Goal: Task Accomplishment & Management: Manage account settings

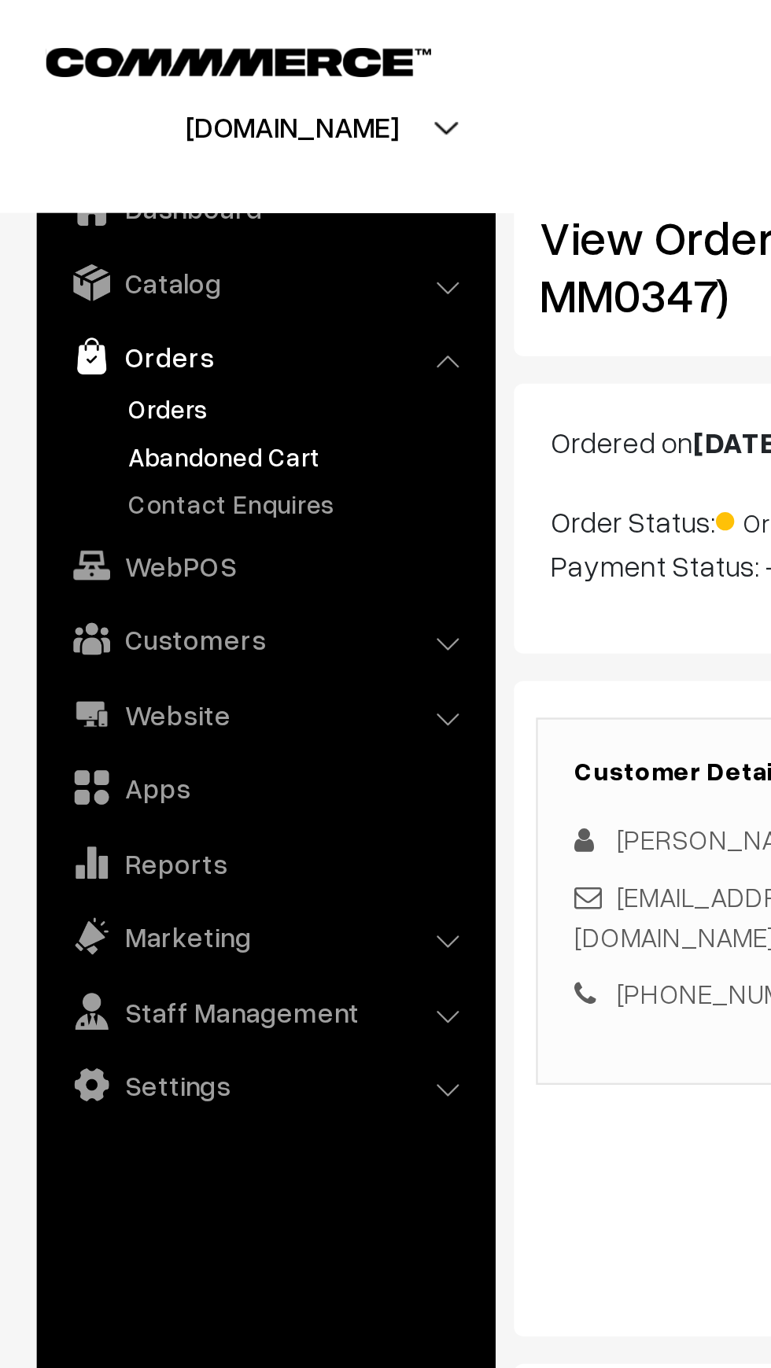
click at [68, 194] on link "Abandoned Cart" at bounding box center [129, 195] width 156 height 17
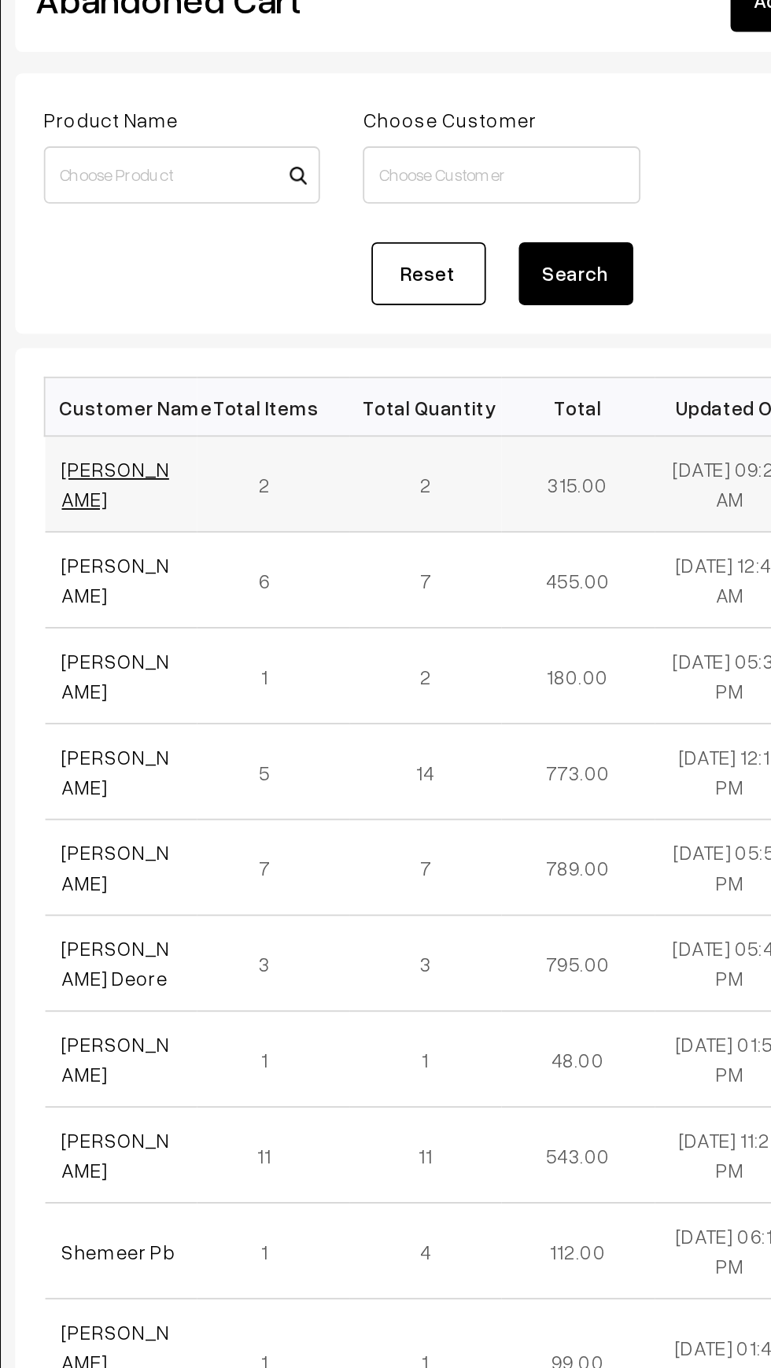
click at [254, 369] on link "[PERSON_NAME]" at bounding box center [275, 370] width 59 height 30
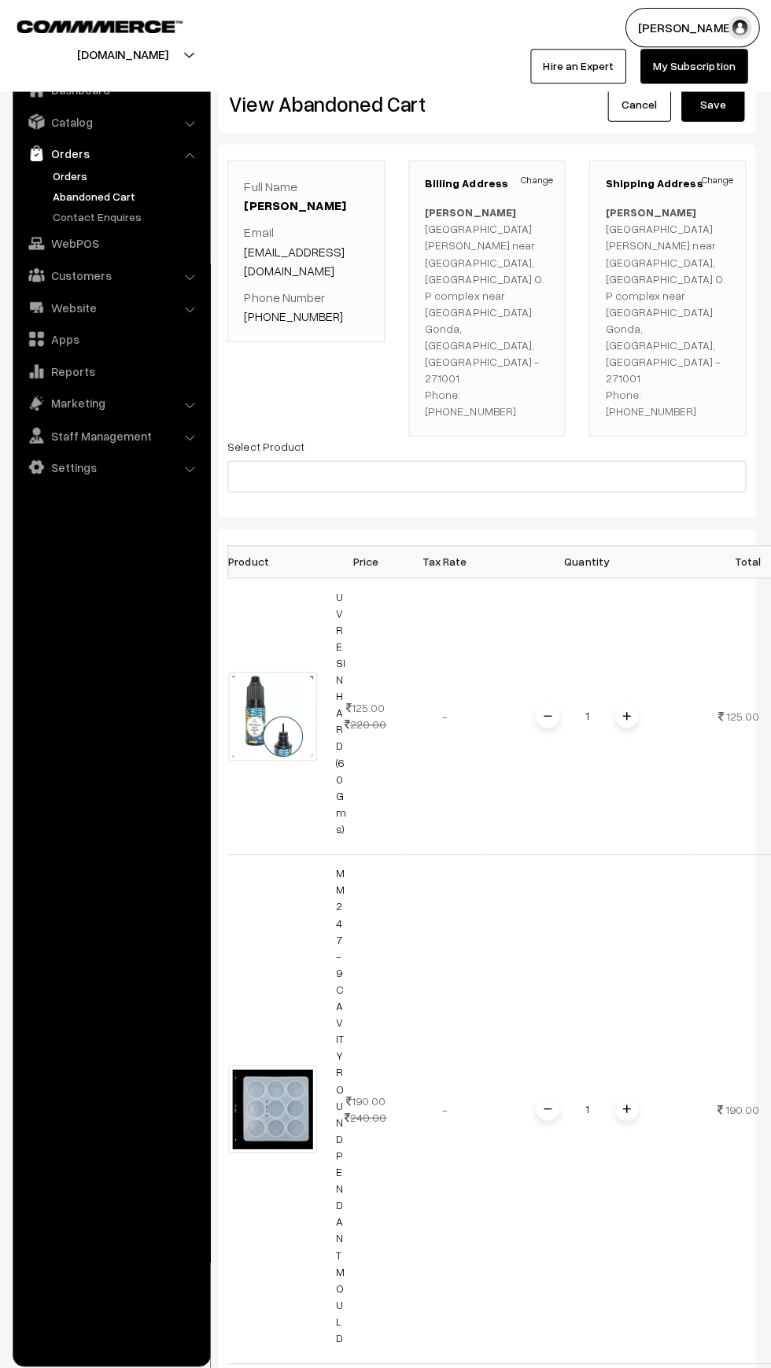
click at [57, 171] on link "Orders" at bounding box center [129, 175] width 156 height 17
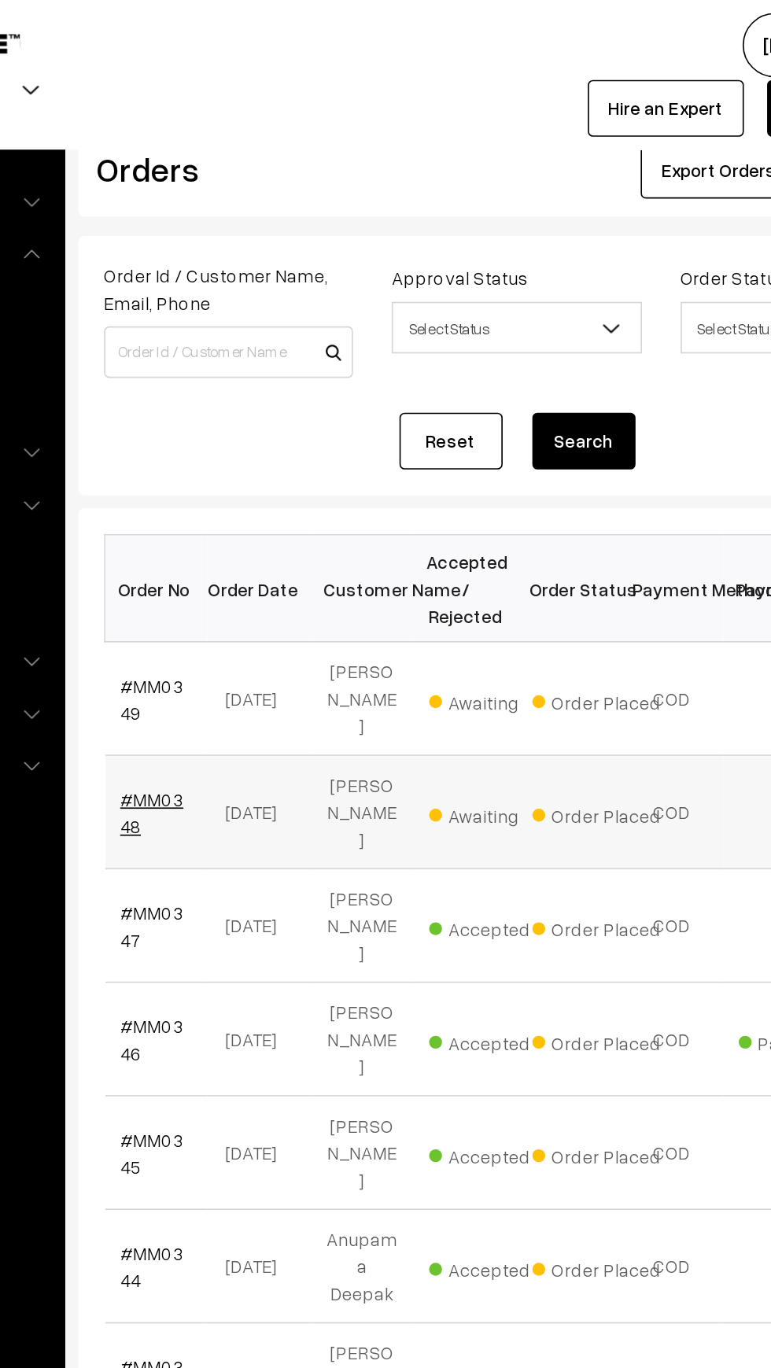
click at [249, 483] on link "#MM0348" at bounding box center [265, 496] width 39 height 30
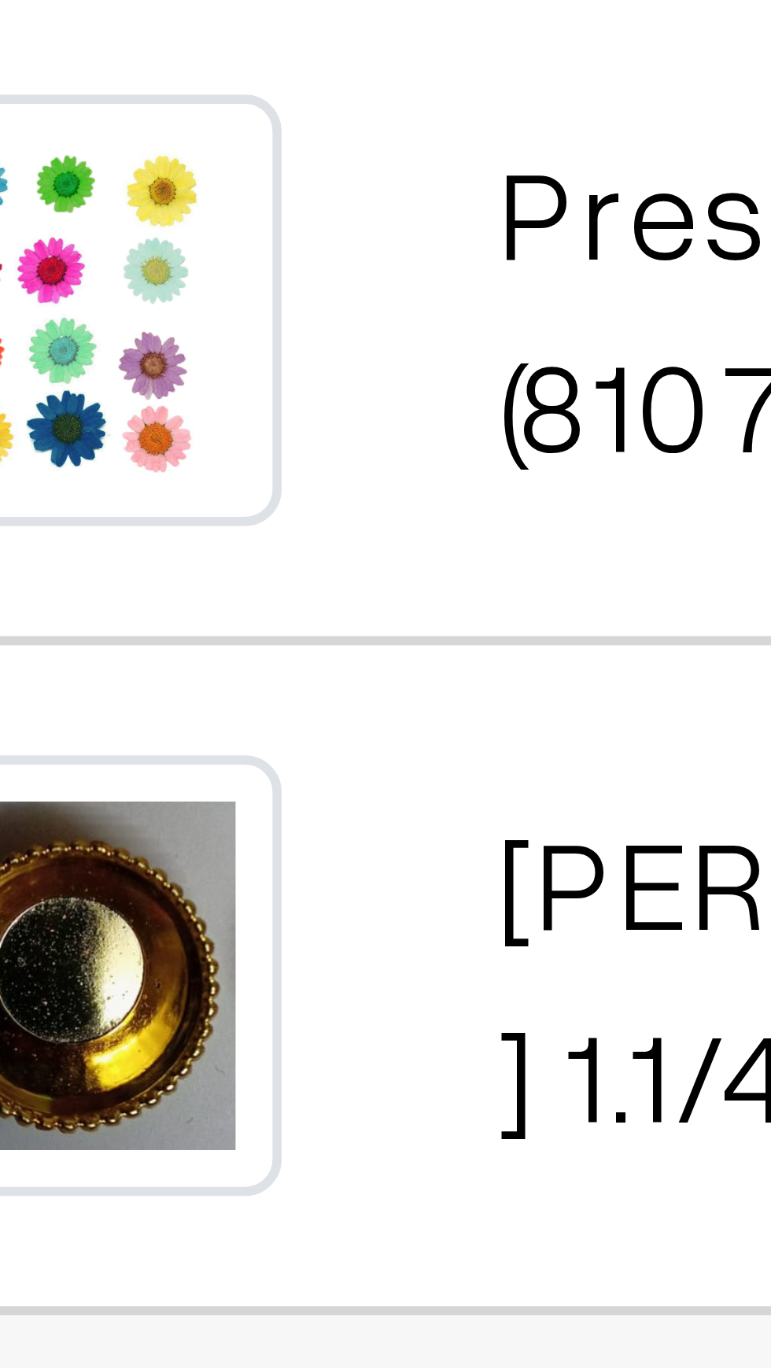
click at [300, 977] on td "Metal Butterfly Big 2 >‹" at bounding box center [343, 1010] width 101 height 67
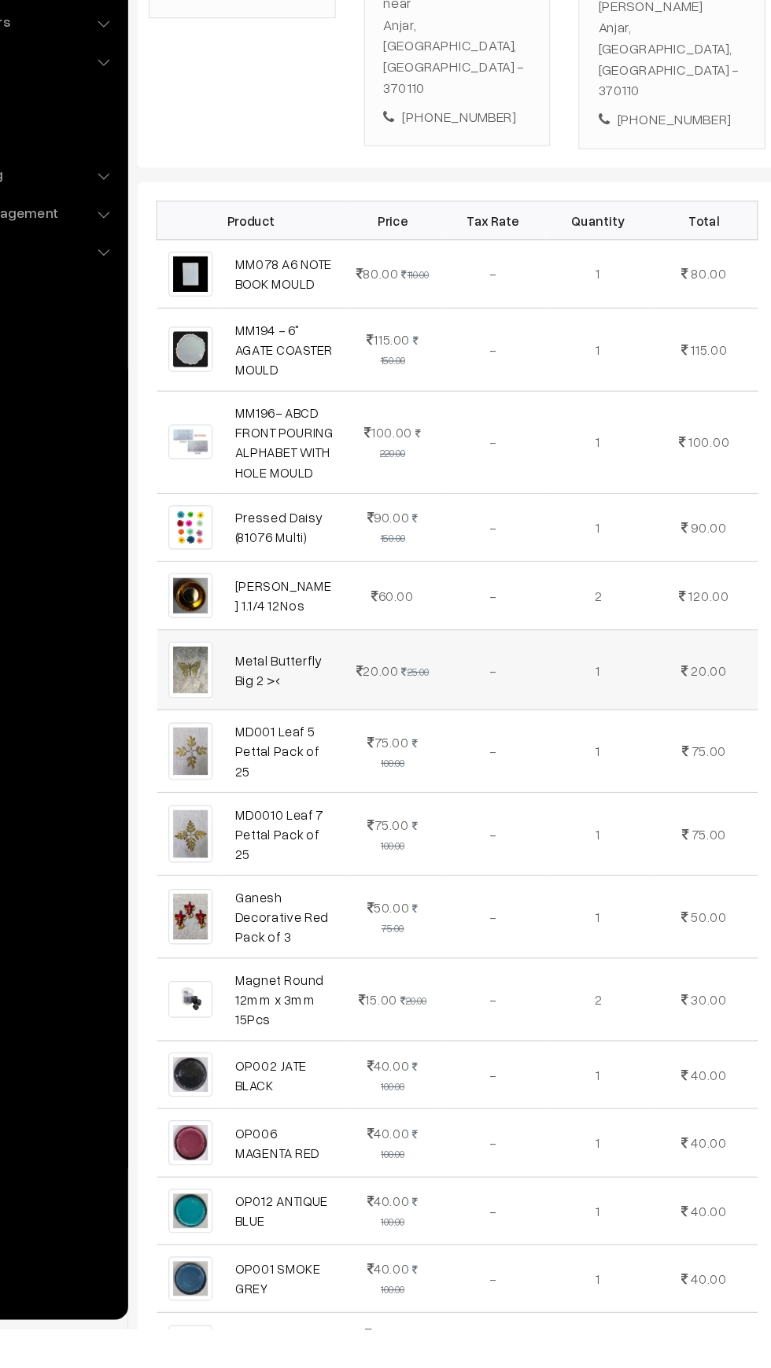
scroll to position [194, 0]
